Goal: Ask a question

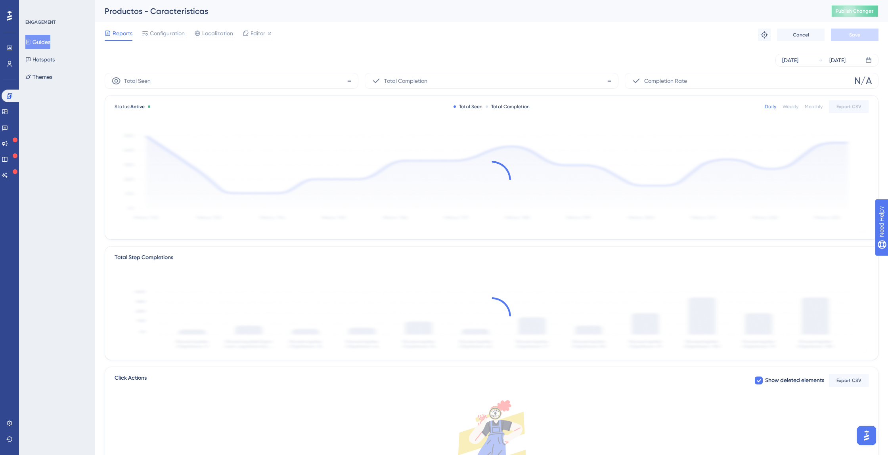
click at [864, 14] on button "Publish Changes" at bounding box center [855, 11] width 48 height 13
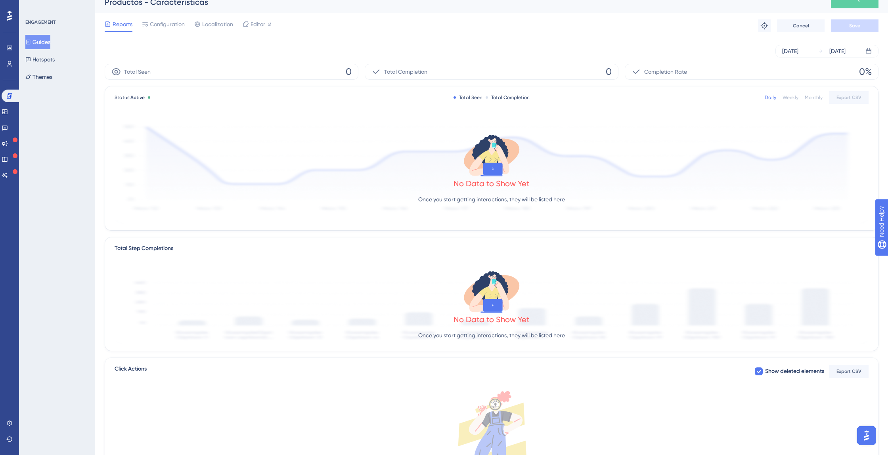
scroll to position [10, 0]
click at [46, 43] on button "Guides" at bounding box center [37, 42] width 25 height 14
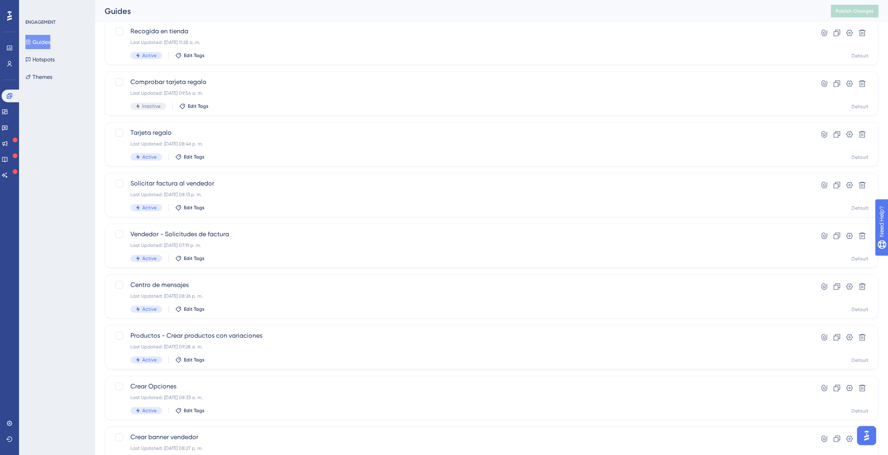
scroll to position [160, 0]
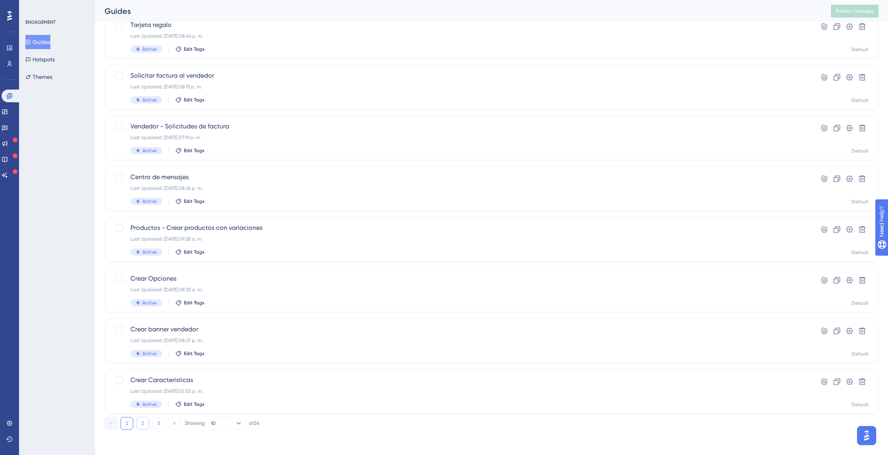
click at [140, 425] on button "2" at bounding box center [142, 423] width 13 height 13
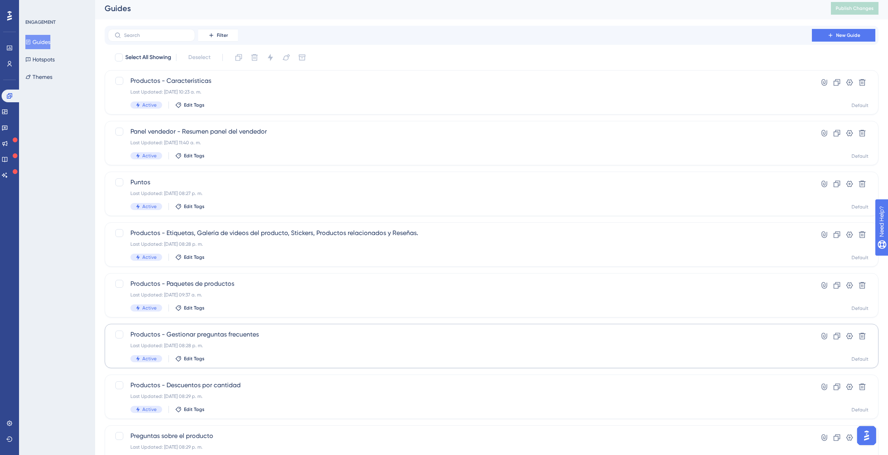
scroll to position [8, 0]
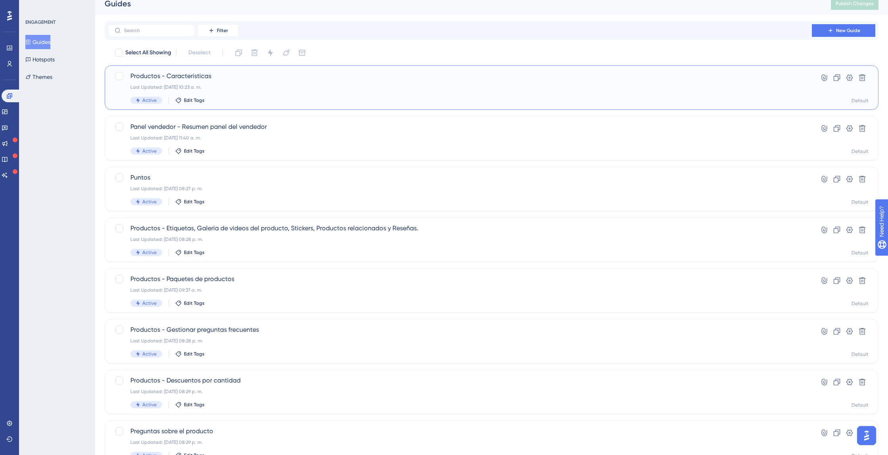
click at [195, 81] on div "Productos - Características Last Updated: [DATE] 10:23 a. m. Active Edit Tags" at bounding box center [459, 87] width 659 height 33
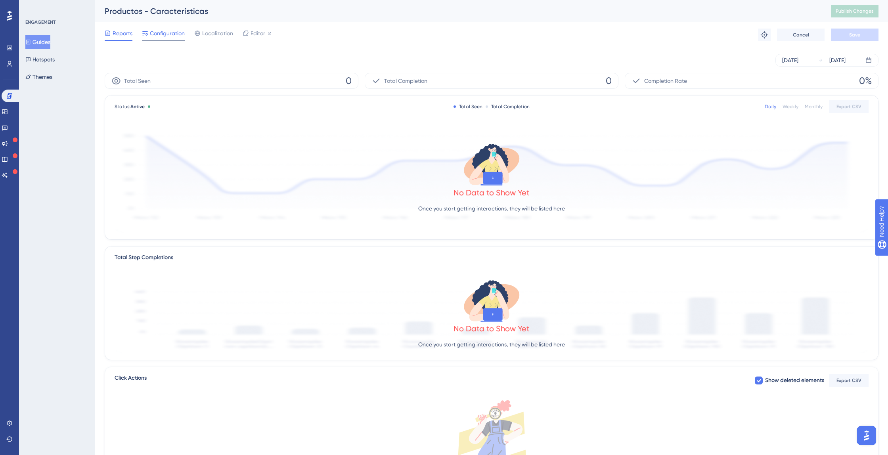
click at [163, 30] on span "Configuration" at bounding box center [167, 34] width 35 height 10
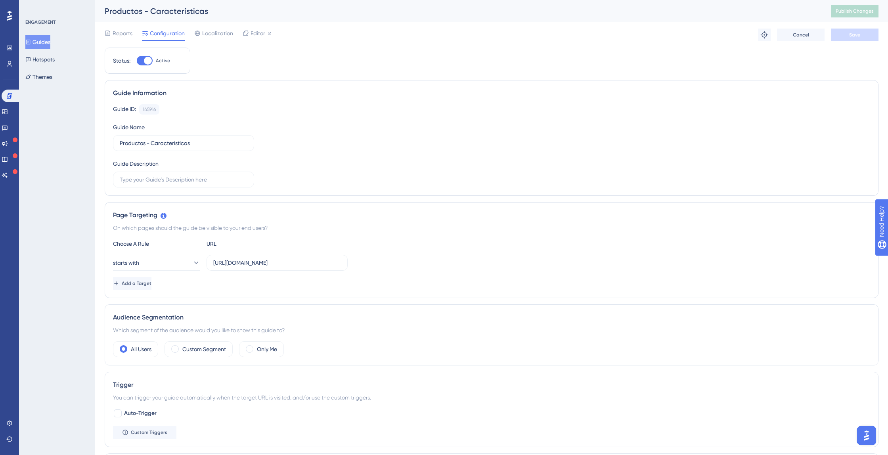
drag, startPoint x: 44, startPoint y: 43, endPoint x: 51, endPoint y: 49, distance: 8.7
click at [44, 43] on button "Guides" at bounding box center [37, 42] width 25 height 14
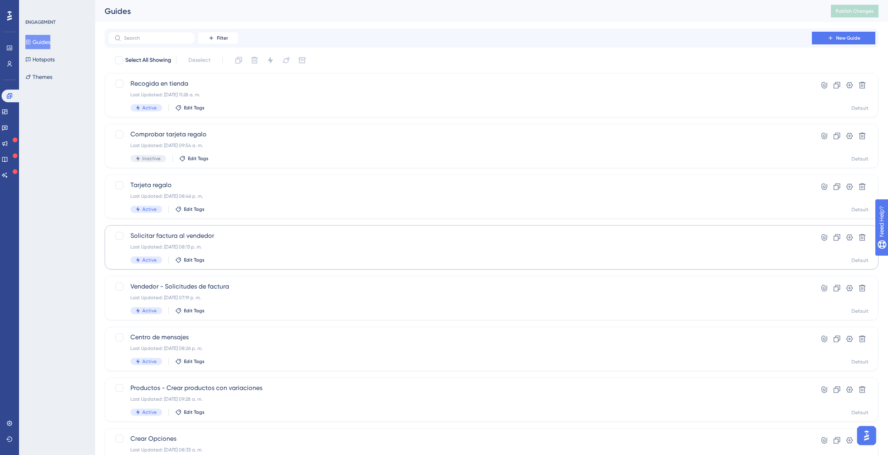
scroll to position [160, 0]
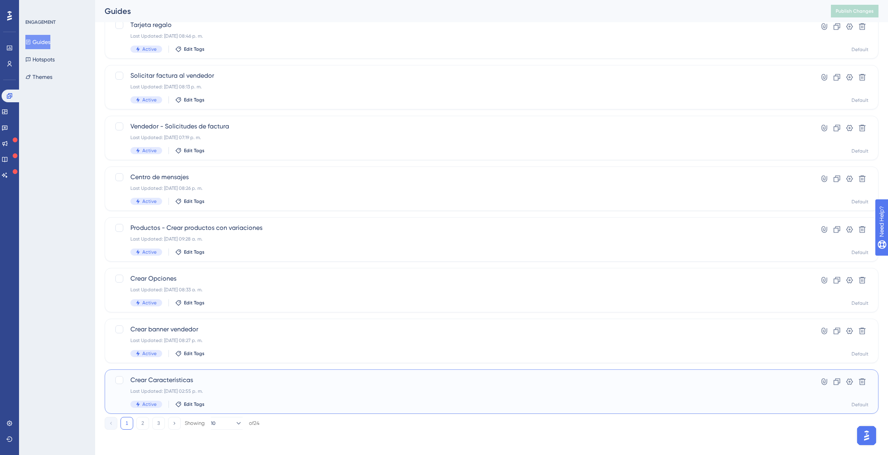
click at [186, 381] on span "Crear Características" at bounding box center [459, 380] width 659 height 10
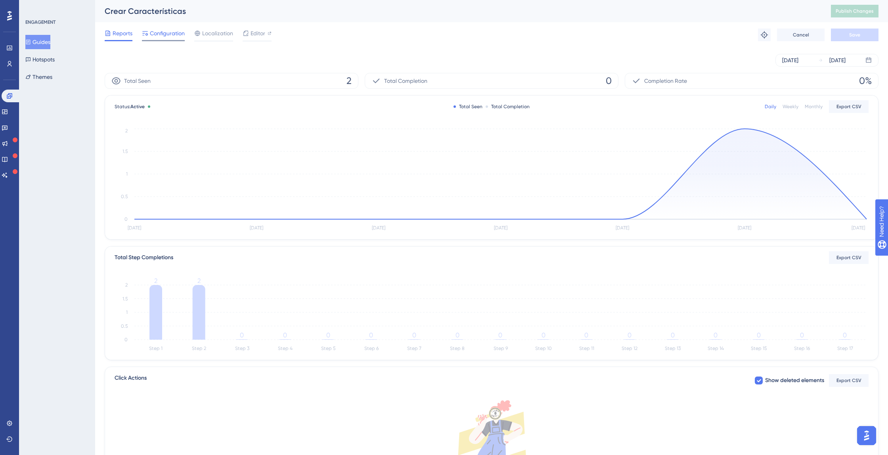
click at [159, 34] on span "Configuration" at bounding box center [167, 34] width 35 height 10
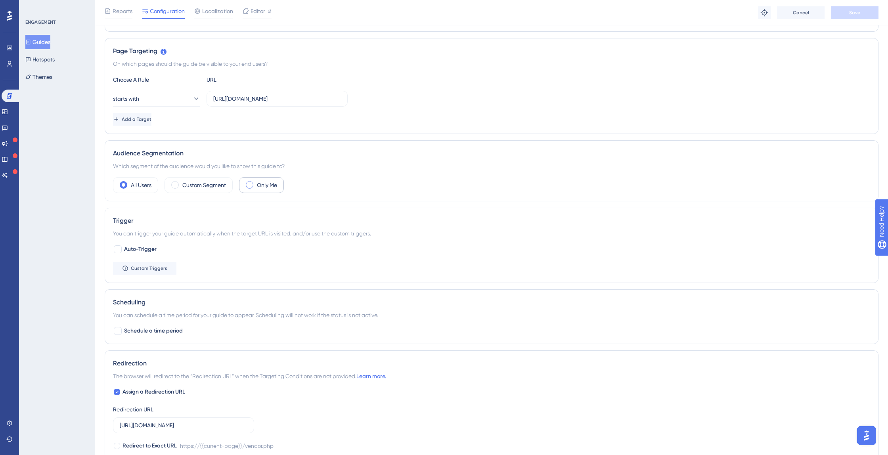
scroll to position [160, 0]
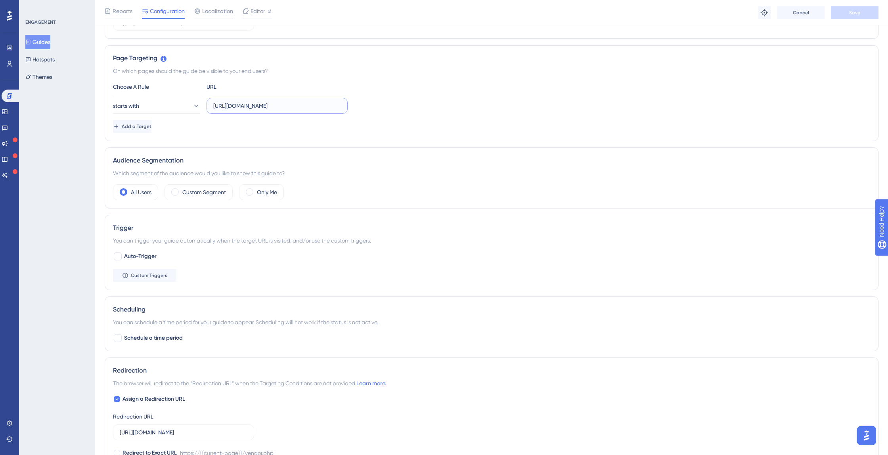
click at [300, 107] on input "[URL][DOMAIN_NAME]" at bounding box center [277, 105] width 128 height 9
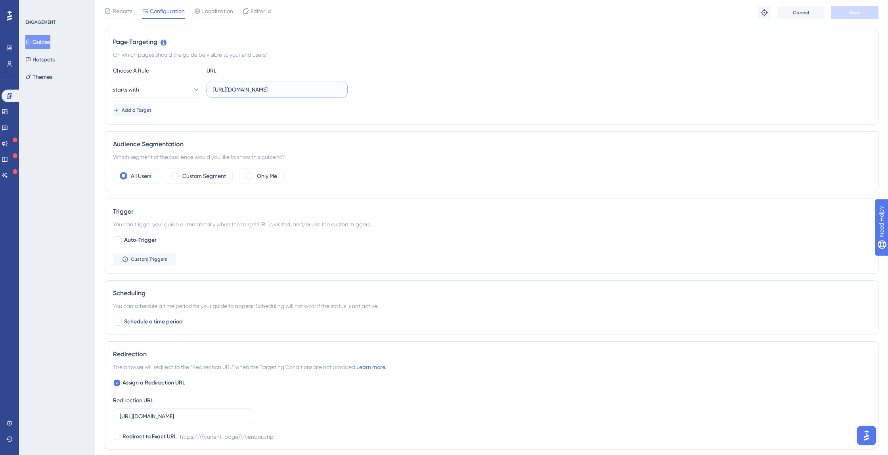
scroll to position [177, 0]
click at [870, 432] on img "Open AI Assistant Launcher" at bounding box center [866, 435] width 14 height 14
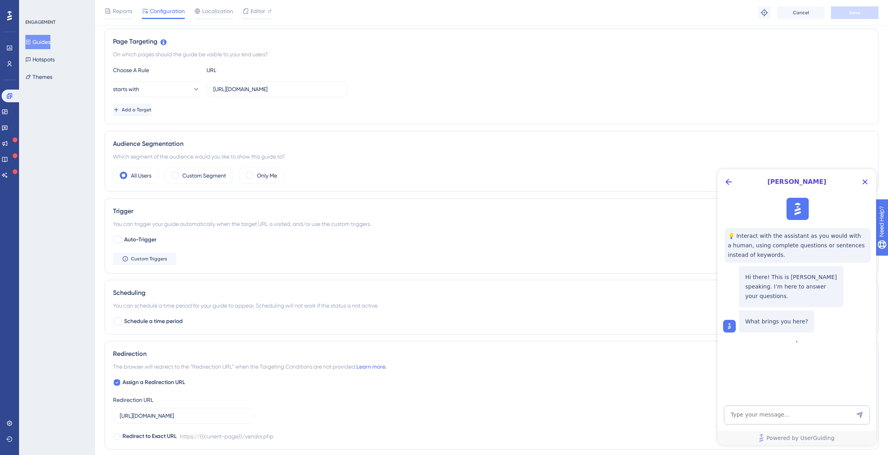
scroll to position [0, 0]
click at [820, 416] on textarea "AI Assistant Text Input" at bounding box center [797, 414] width 146 height 19
type textarea "Cómo puedo hacer que las guía empiece en una página?"
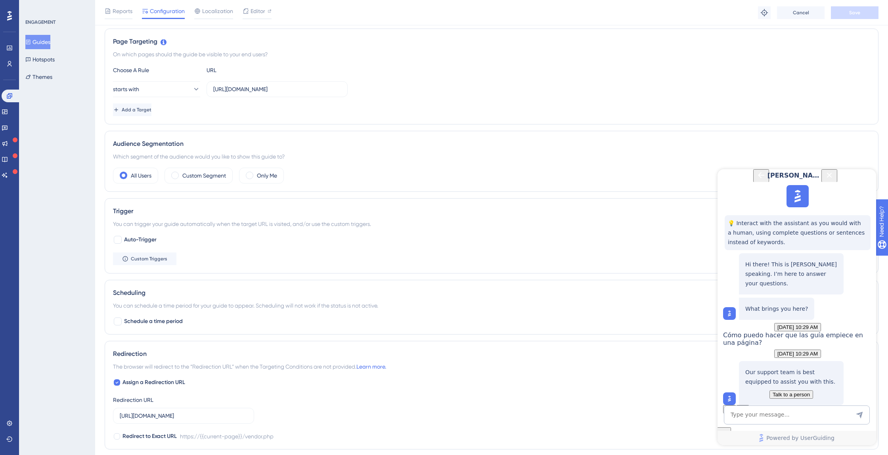
scroll to position [71, 0]
click at [786, 390] on button "Talk to a person" at bounding box center [791, 394] width 44 height 8
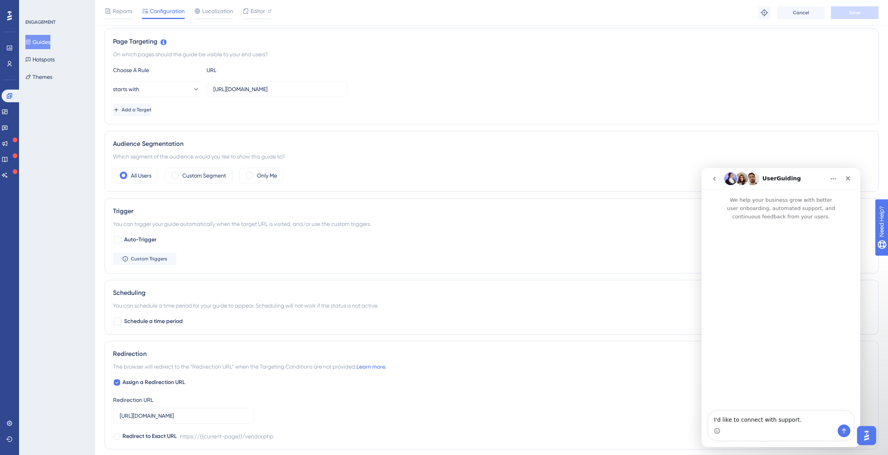
scroll to position [0, 0]
click at [842, 432] on icon "Send a message…" at bounding box center [844, 431] width 6 height 6
